Goal: Task Accomplishment & Management: Manage account settings

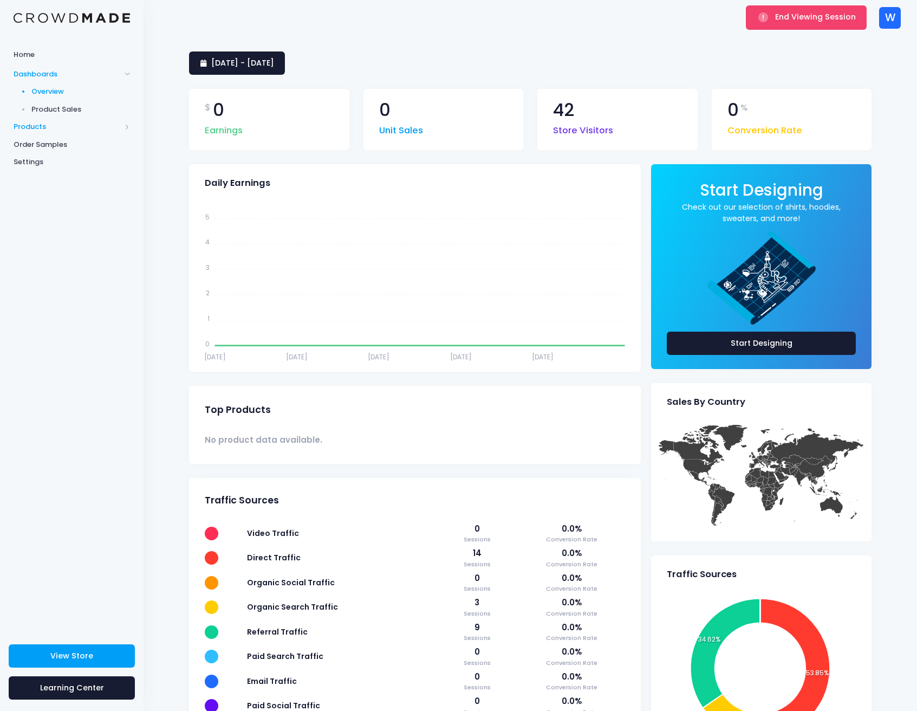
click at [33, 124] on span "Products" at bounding box center [67, 126] width 107 height 11
click at [901, 18] on div "End Viewing Session W W Weathered trip@balancemedia.tv Not Verified Settings Si…" at bounding box center [531, 17] width 774 height 35
click at [898, 20] on div "W" at bounding box center [890, 18] width 22 height 22
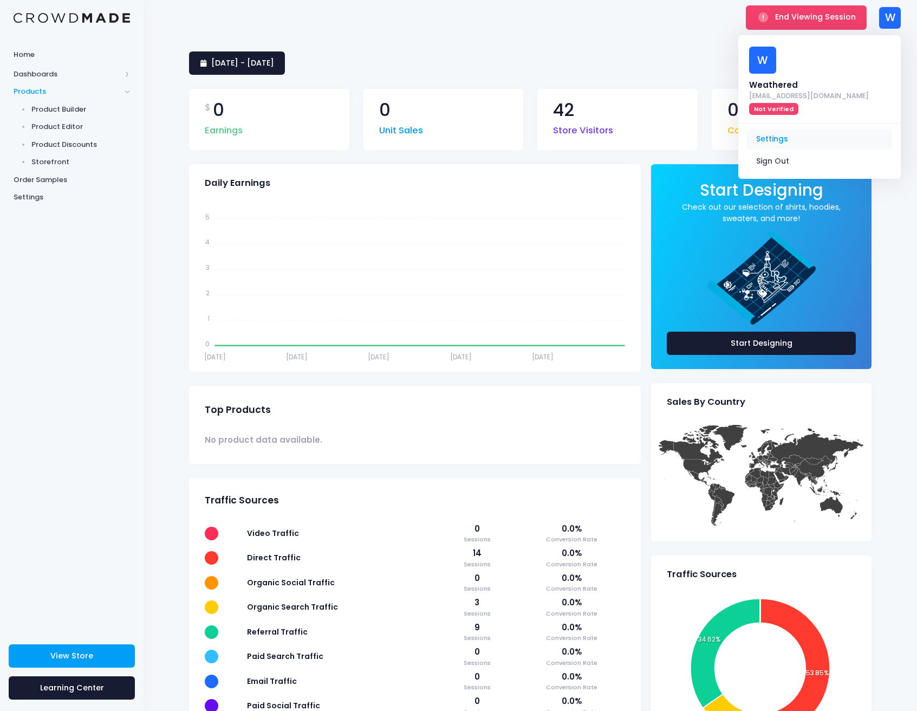
click at [818, 129] on link "Settings" at bounding box center [819, 139] width 145 height 21
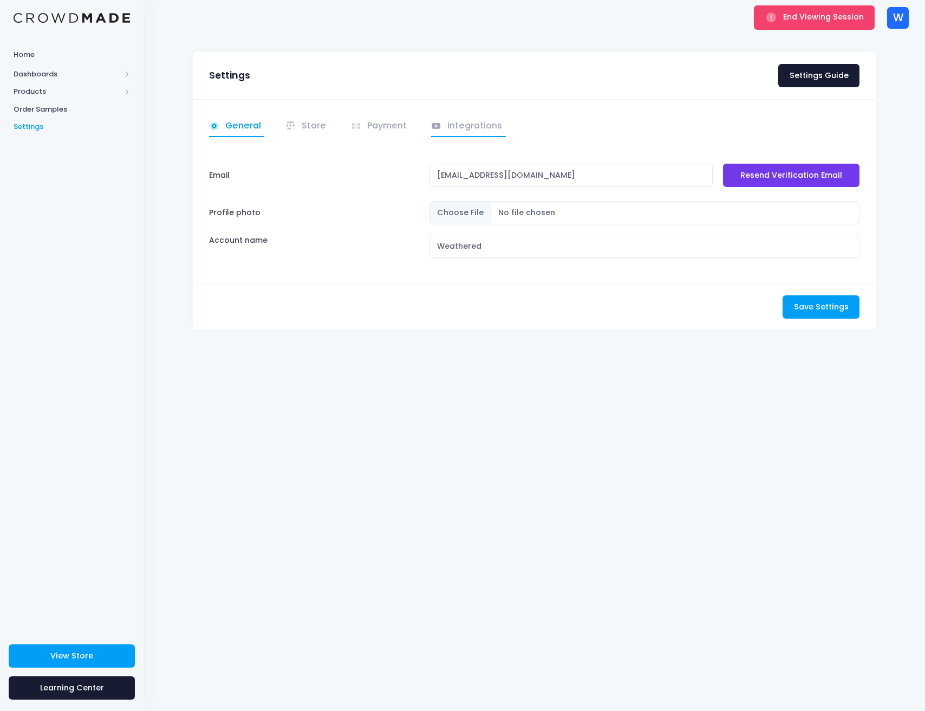
click at [472, 135] on link "Integrations" at bounding box center [468, 126] width 75 height 21
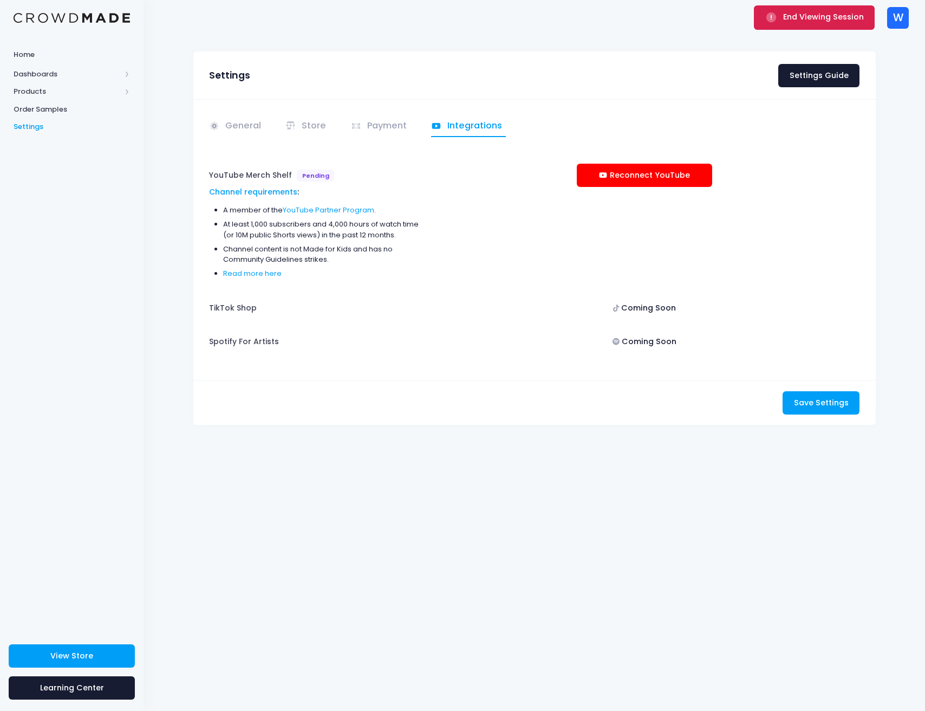
click at [778, 19] on icon "submit" at bounding box center [771, 17] width 12 height 12
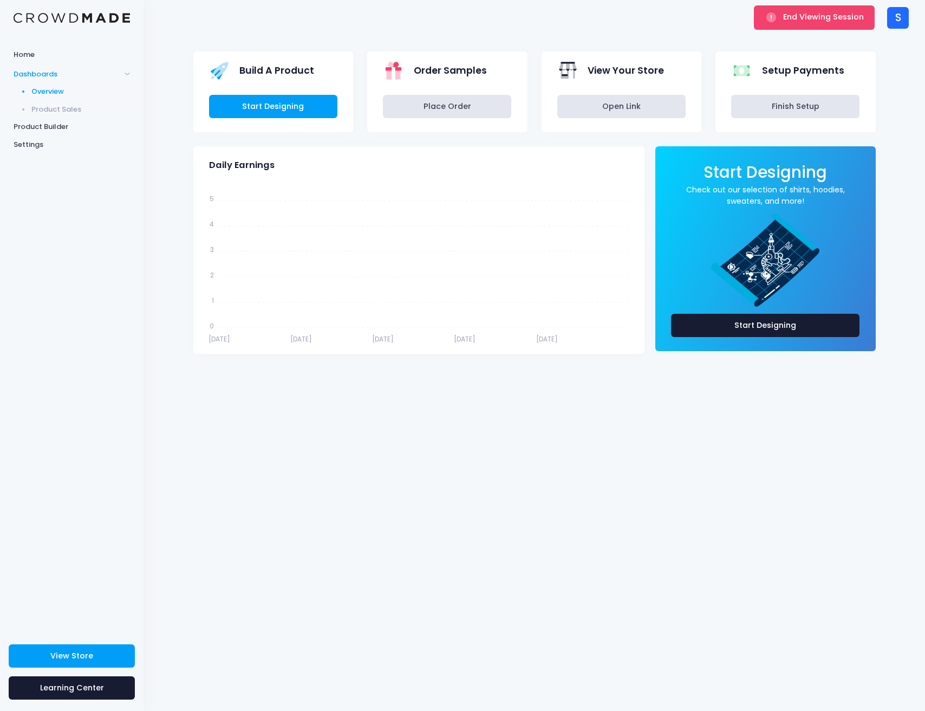
click at [903, 24] on div "S" at bounding box center [898, 18] width 22 height 22
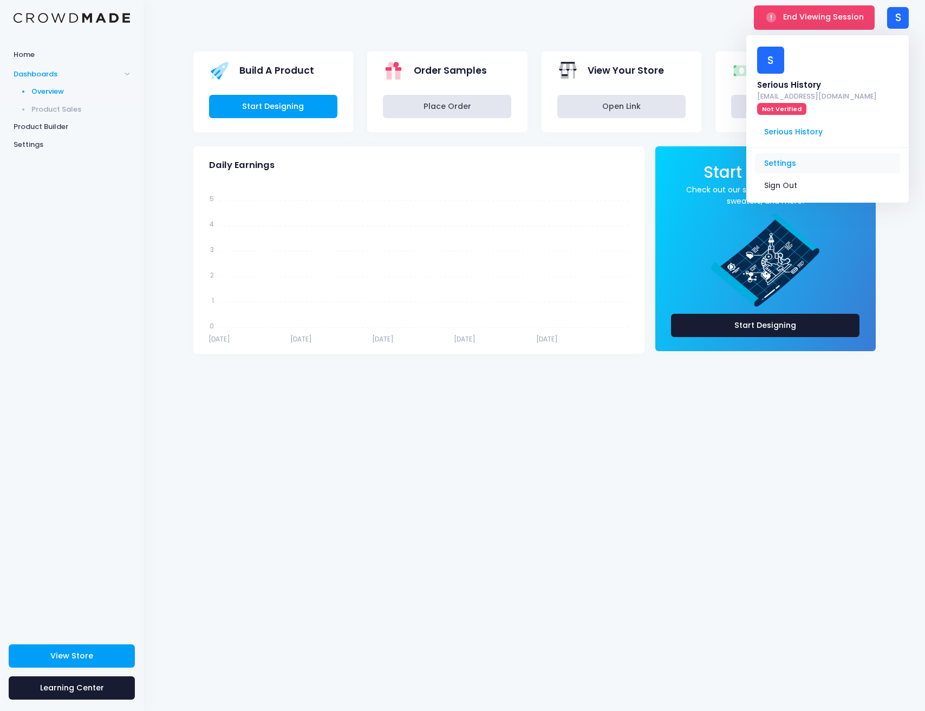
click at [796, 153] on link "Settings" at bounding box center [827, 163] width 145 height 21
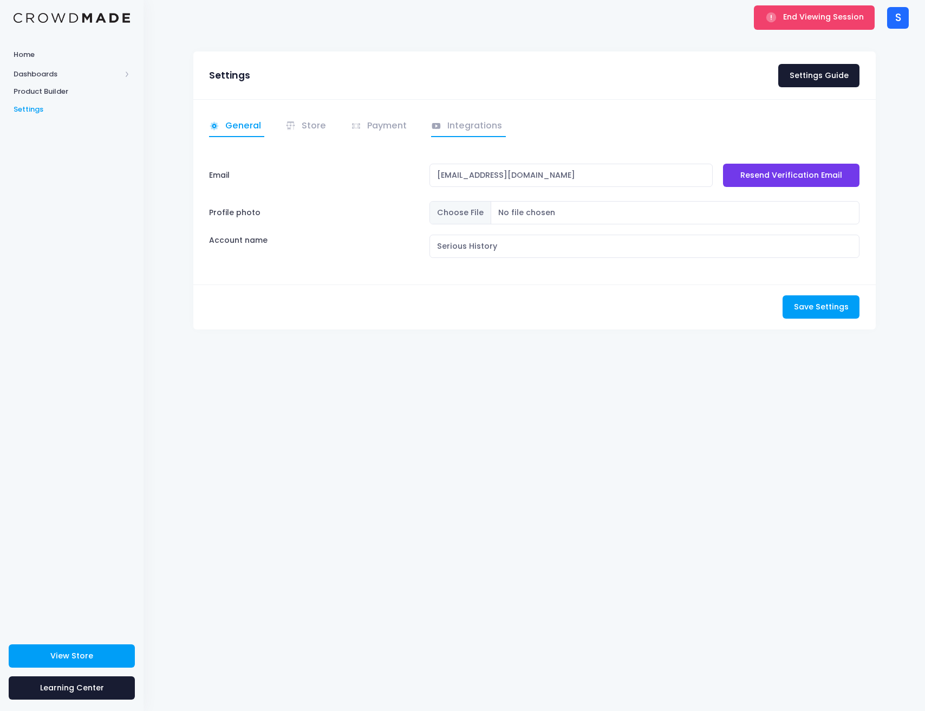
click at [467, 135] on link "Integrations" at bounding box center [468, 126] width 75 height 21
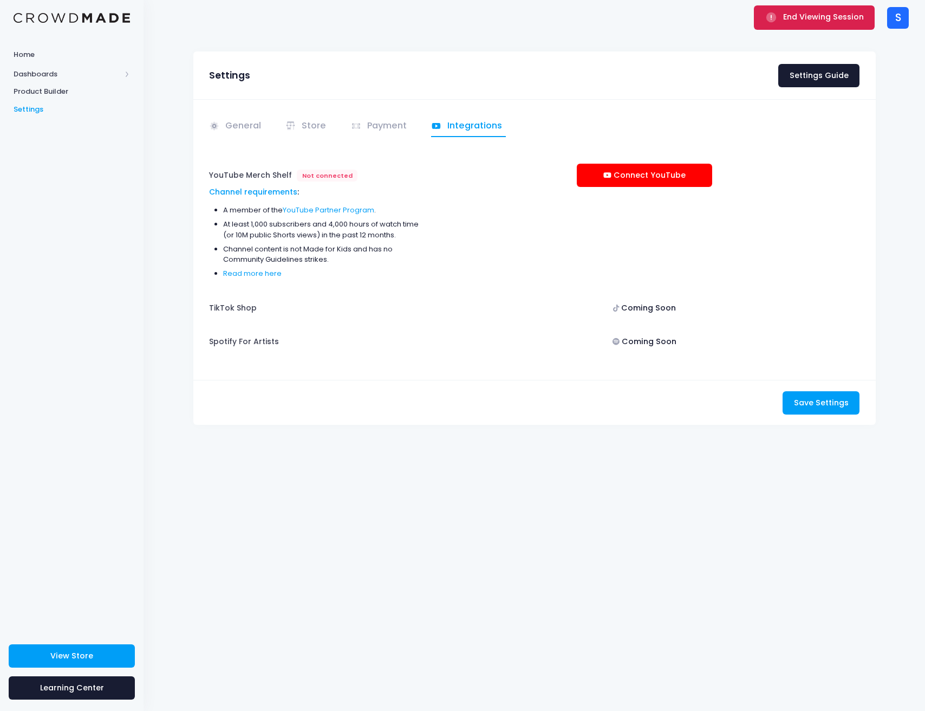
click at [837, 20] on span "End Viewing Session" at bounding box center [823, 16] width 81 height 11
